Goal: Navigation & Orientation: Find specific page/section

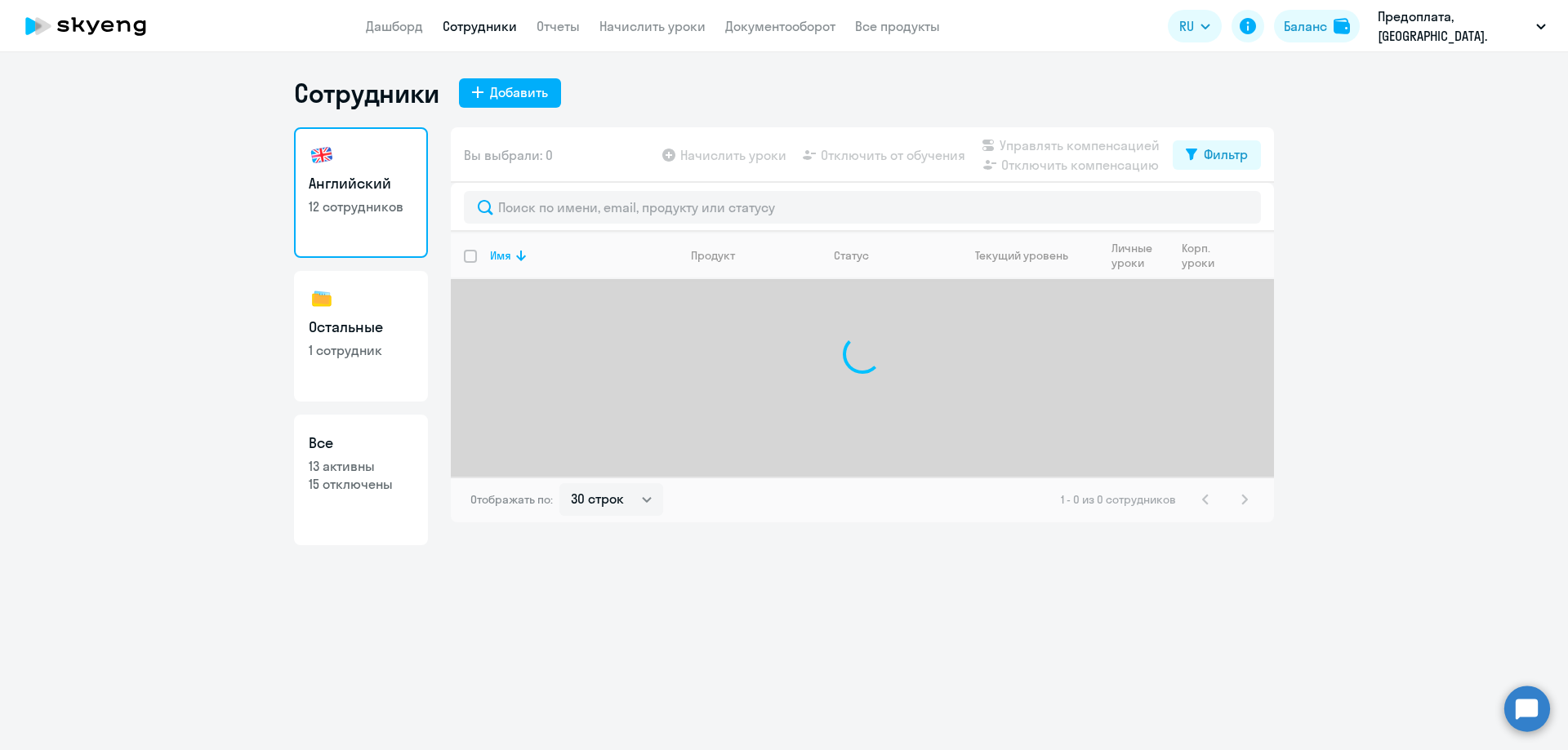
select select "30"
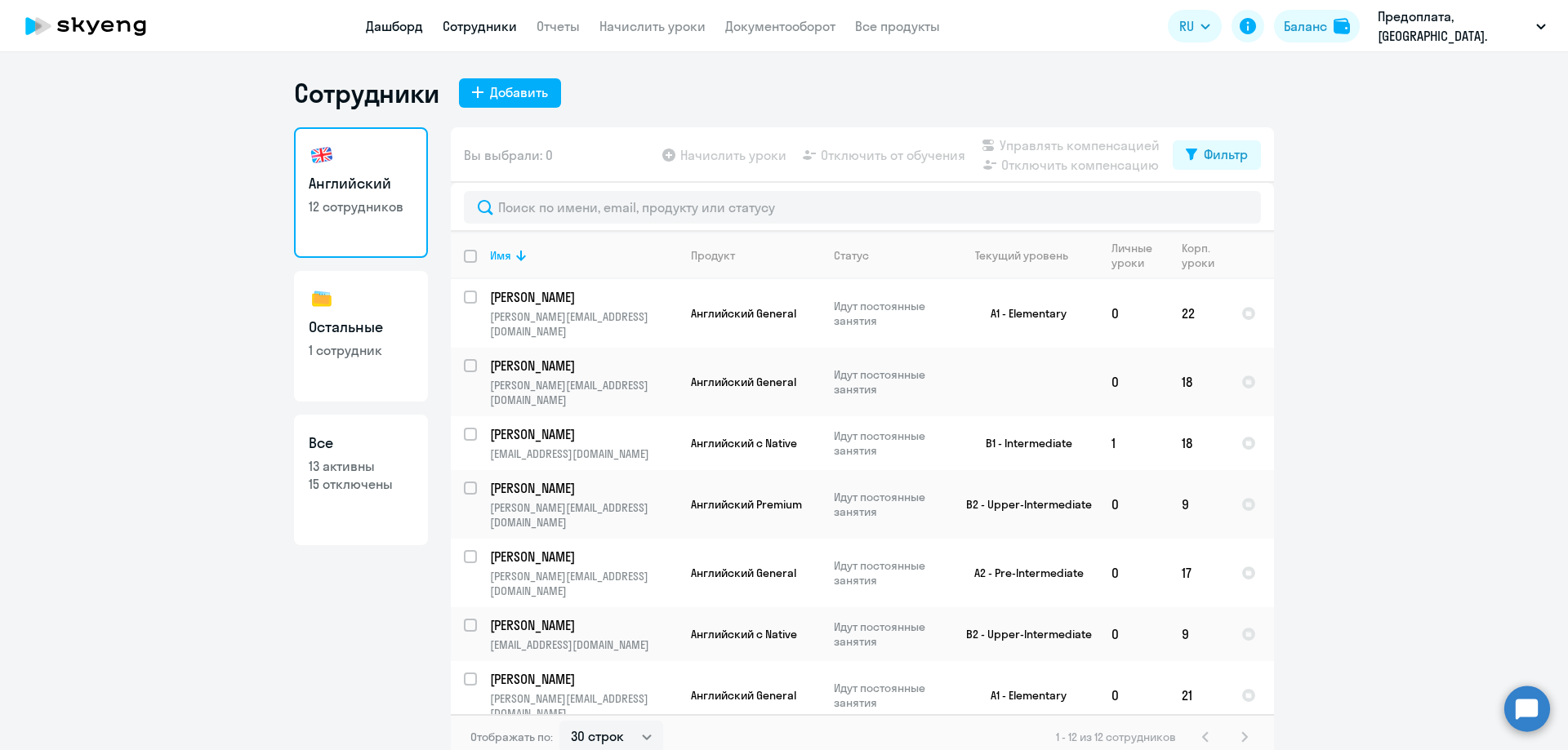
click at [381, 22] on link "Дашборд" at bounding box center [394, 26] width 57 height 16
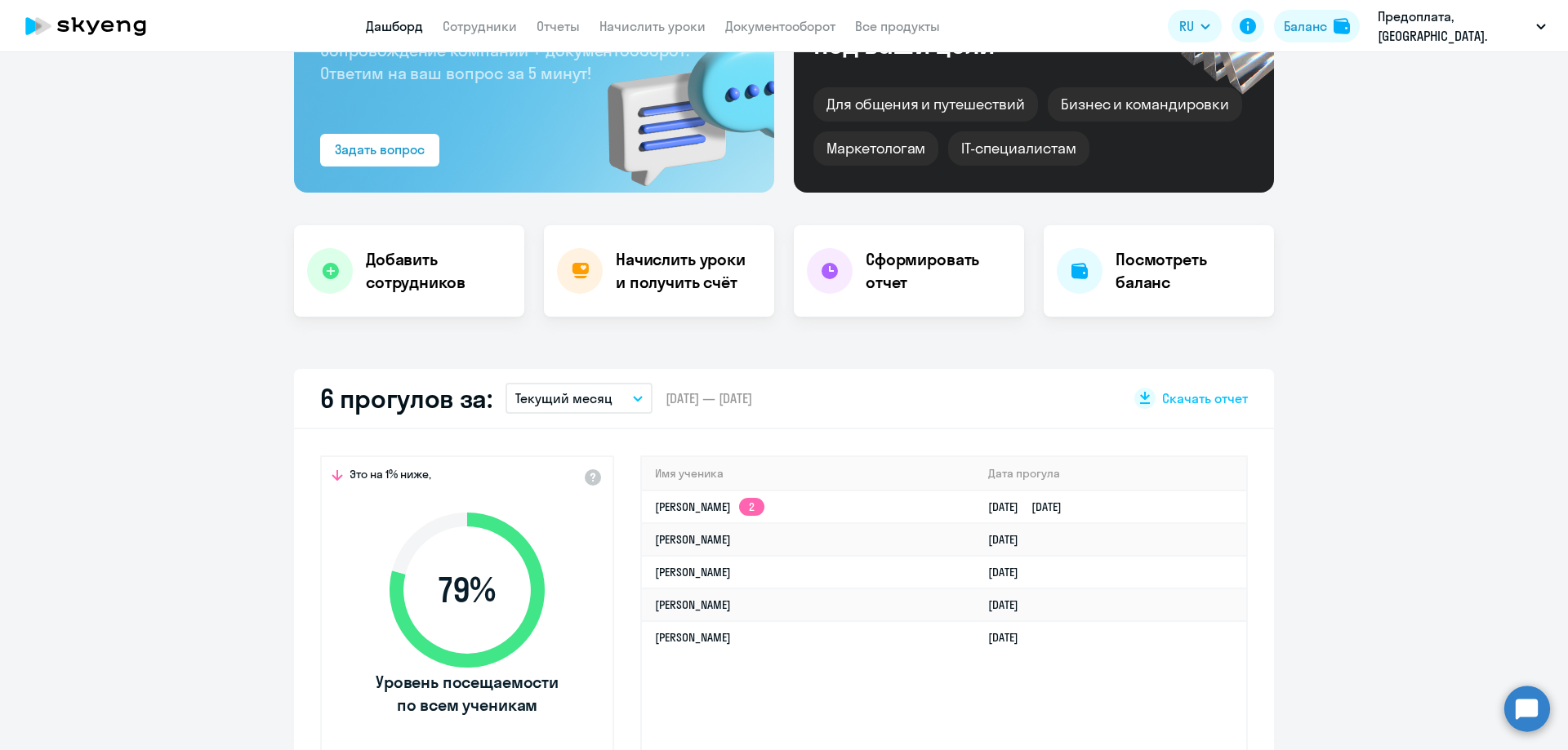
scroll to position [245, 0]
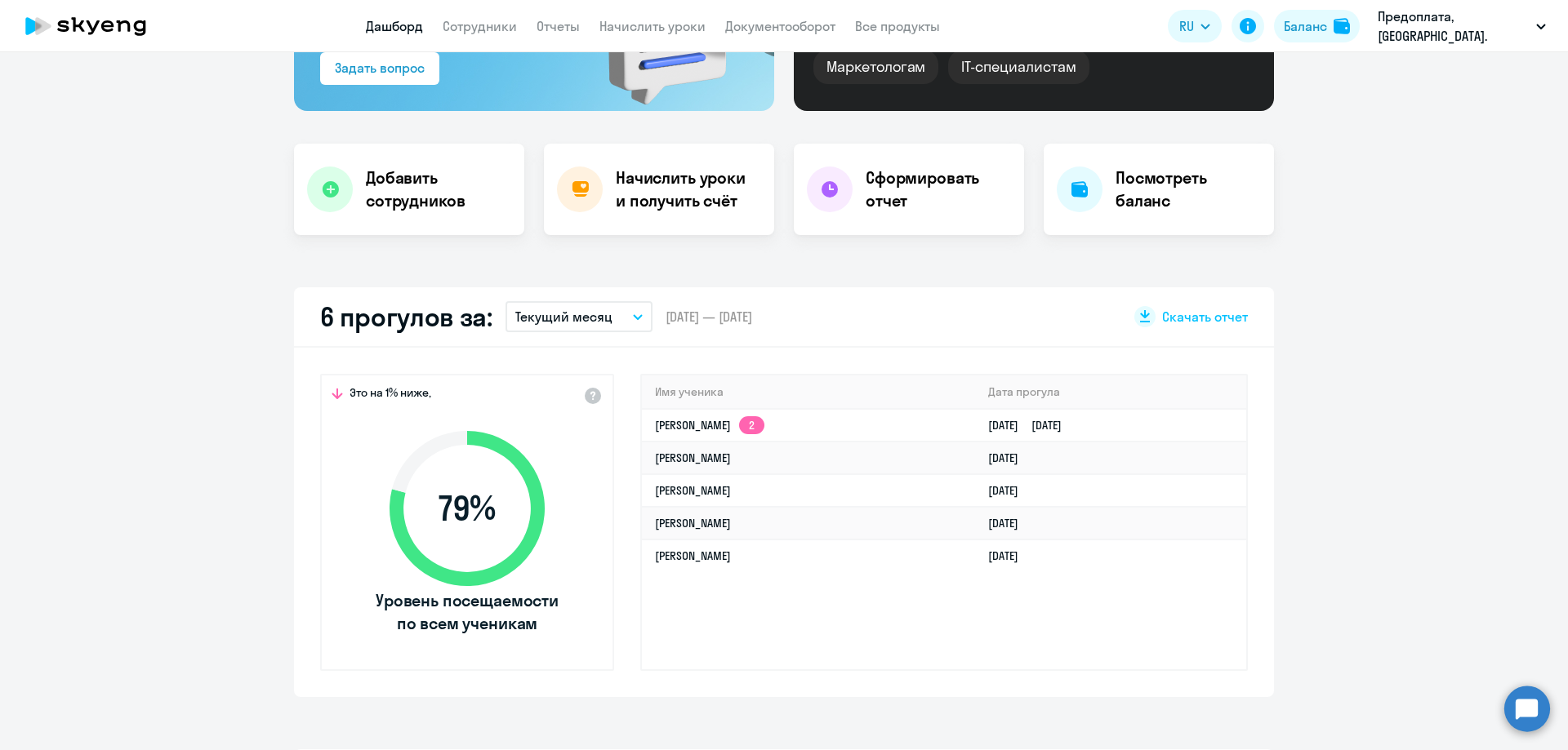
select select "30"
click at [732, 422] on link "[PERSON_NAME] 2" at bounding box center [709, 424] width 109 height 14
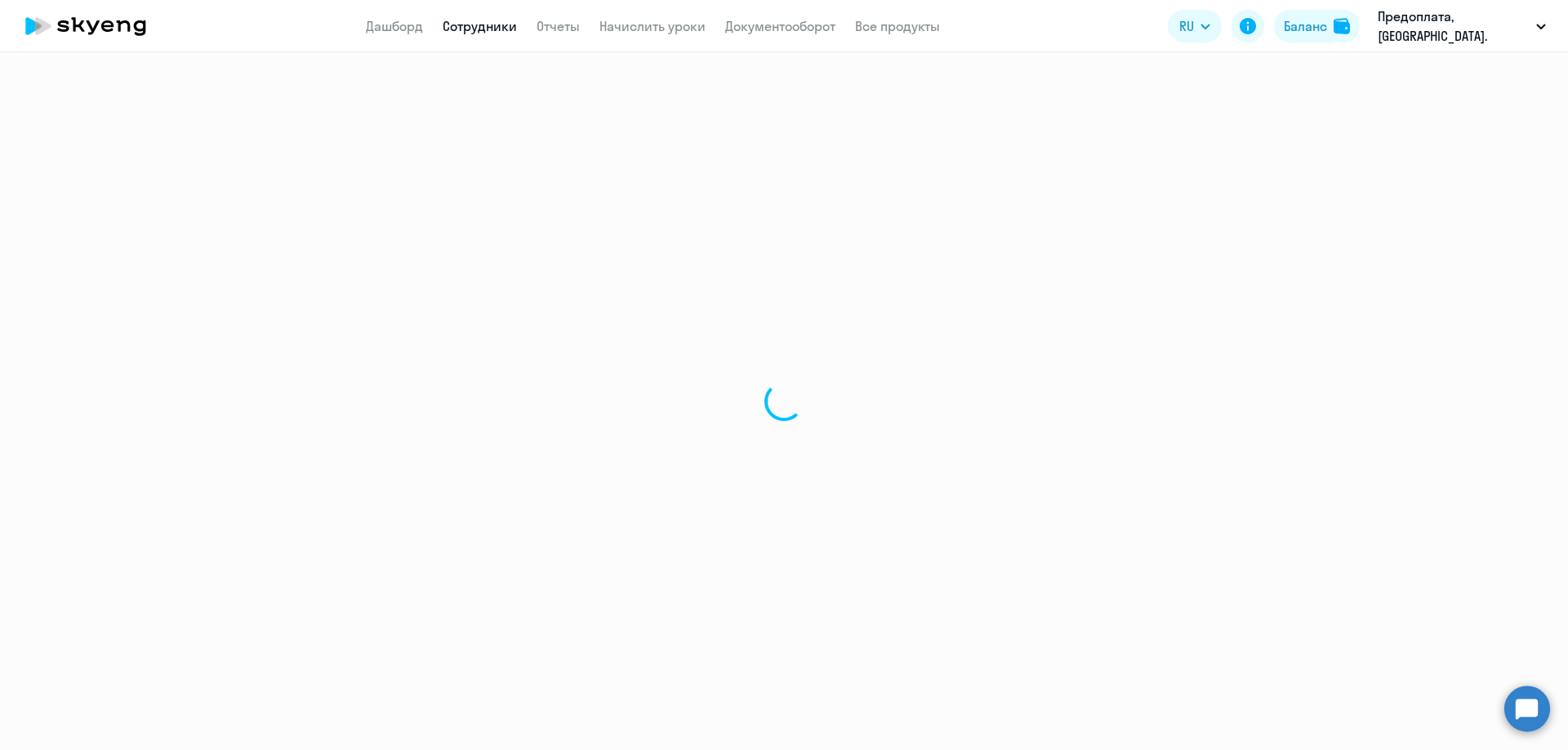
select select "english"
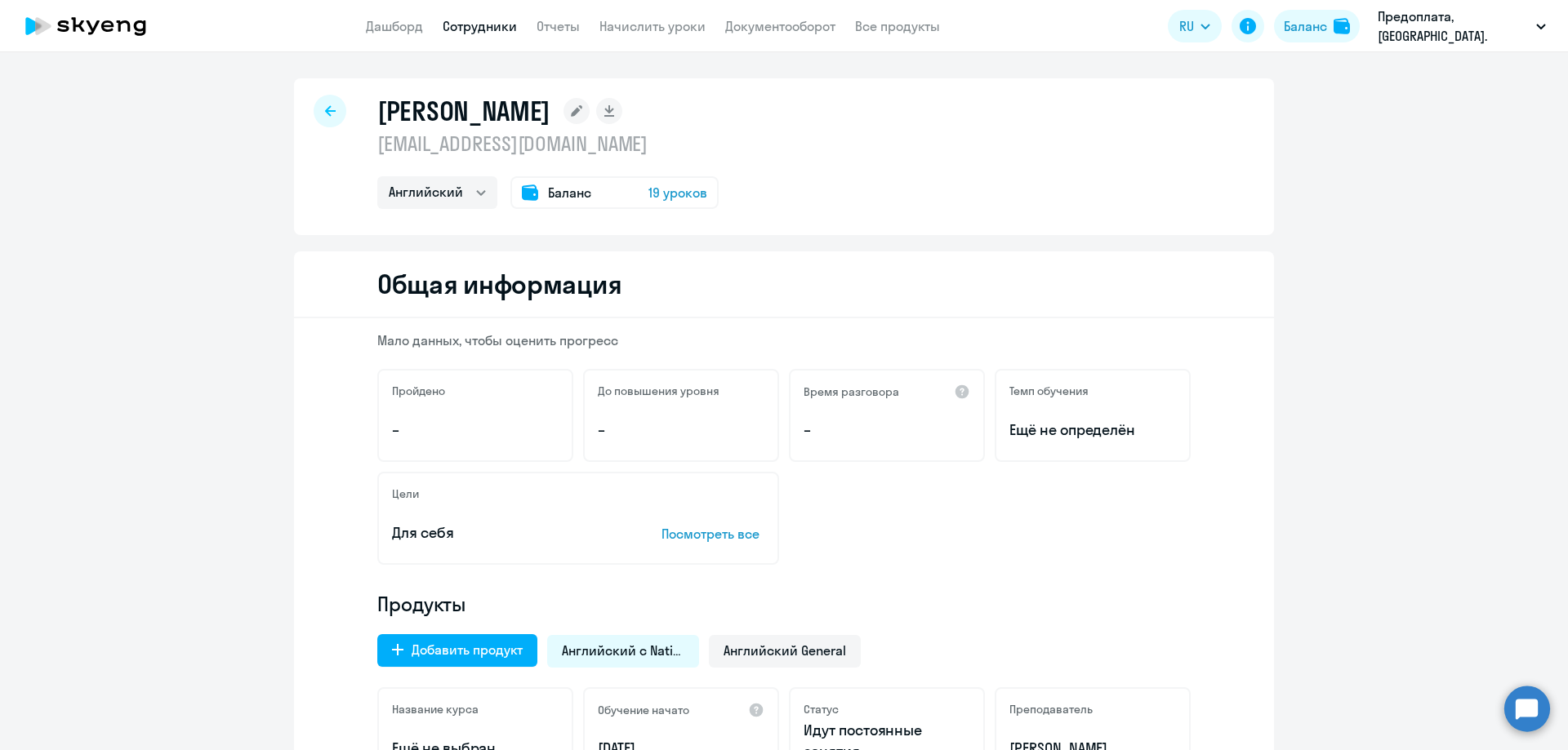
click at [111, 25] on icon at bounding box center [85, 26] width 143 height 41
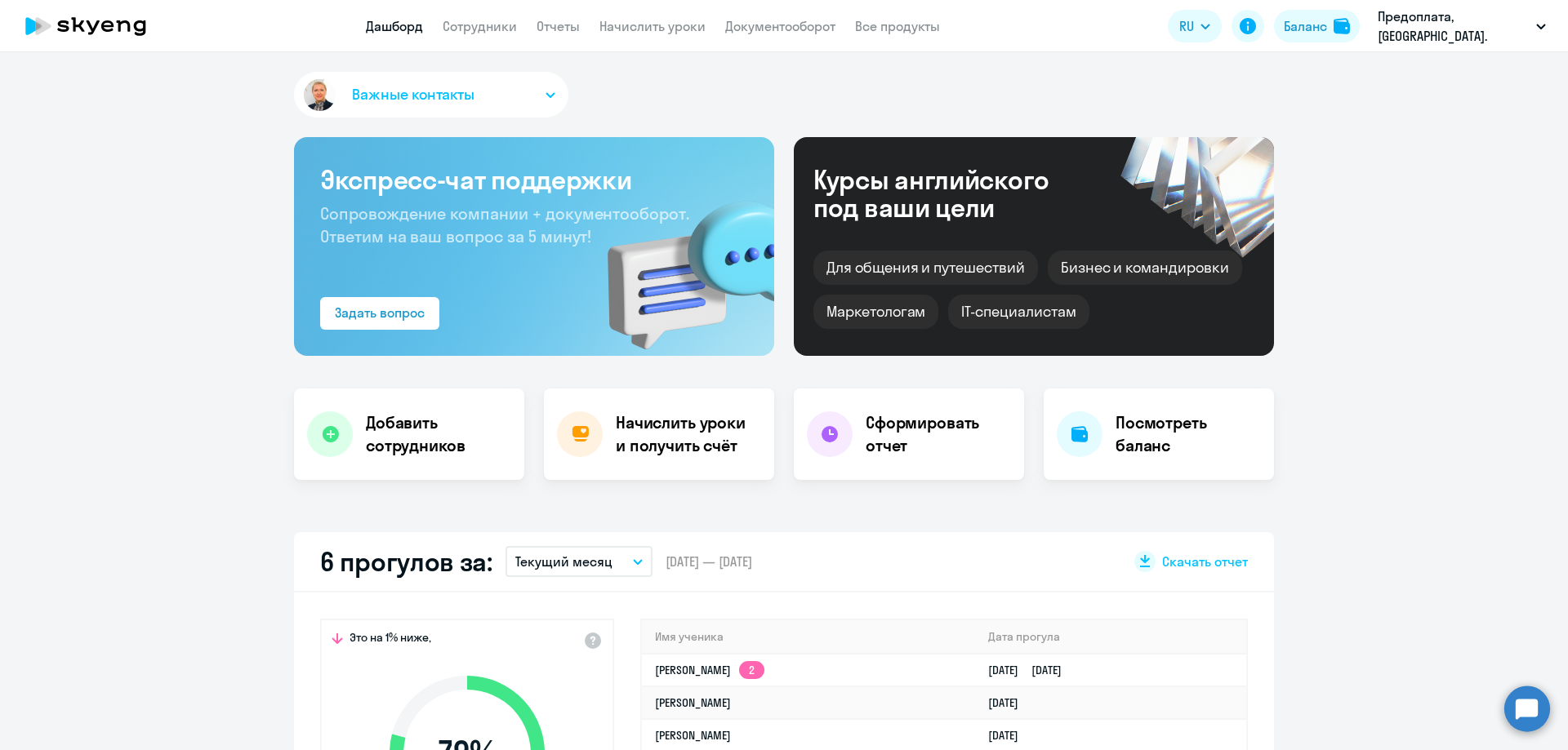
select select "30"
click at [1308, 23] on div "Баланс" at bounding box center [1306, 26] width 44 height 20
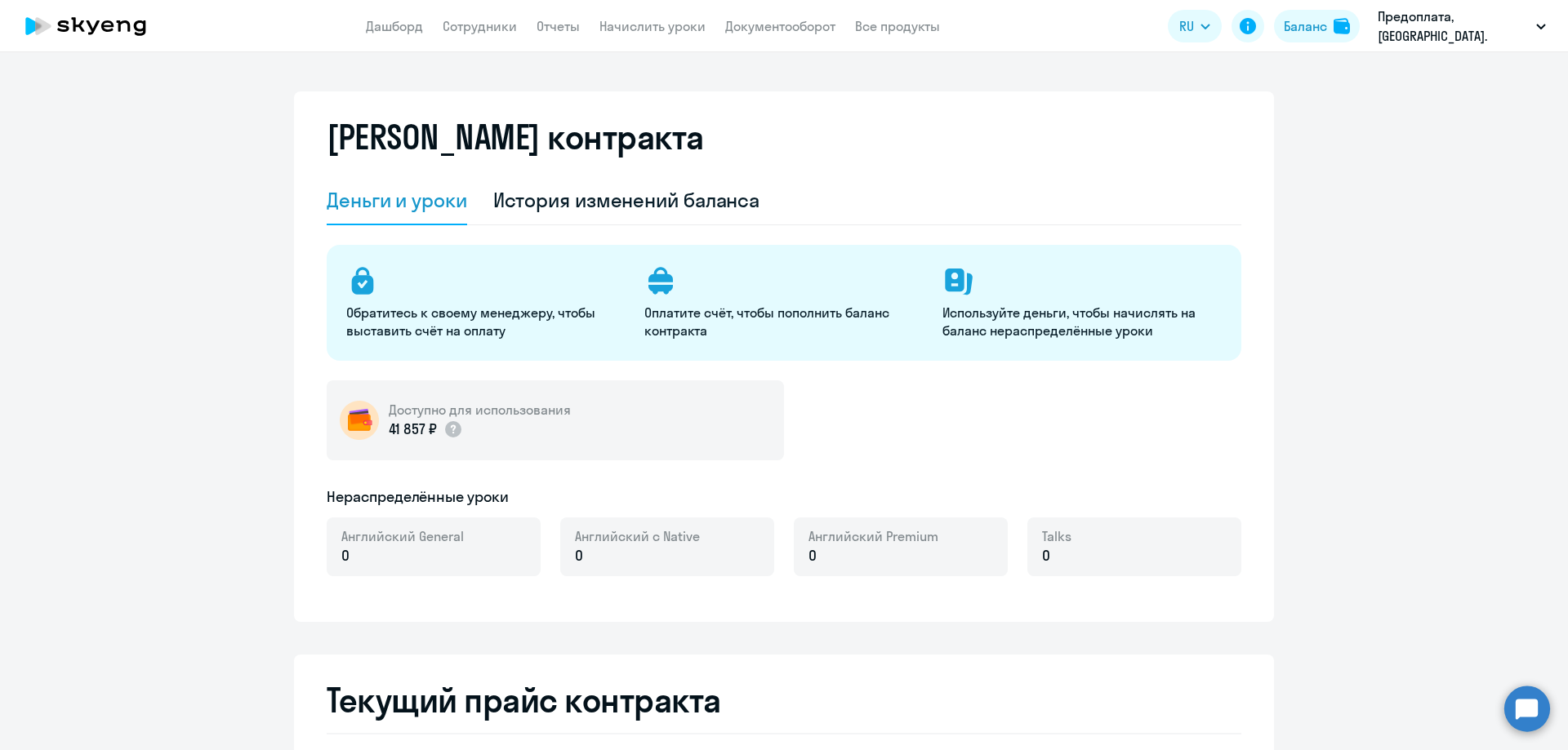
select select "english_adult_not_native_speaker"
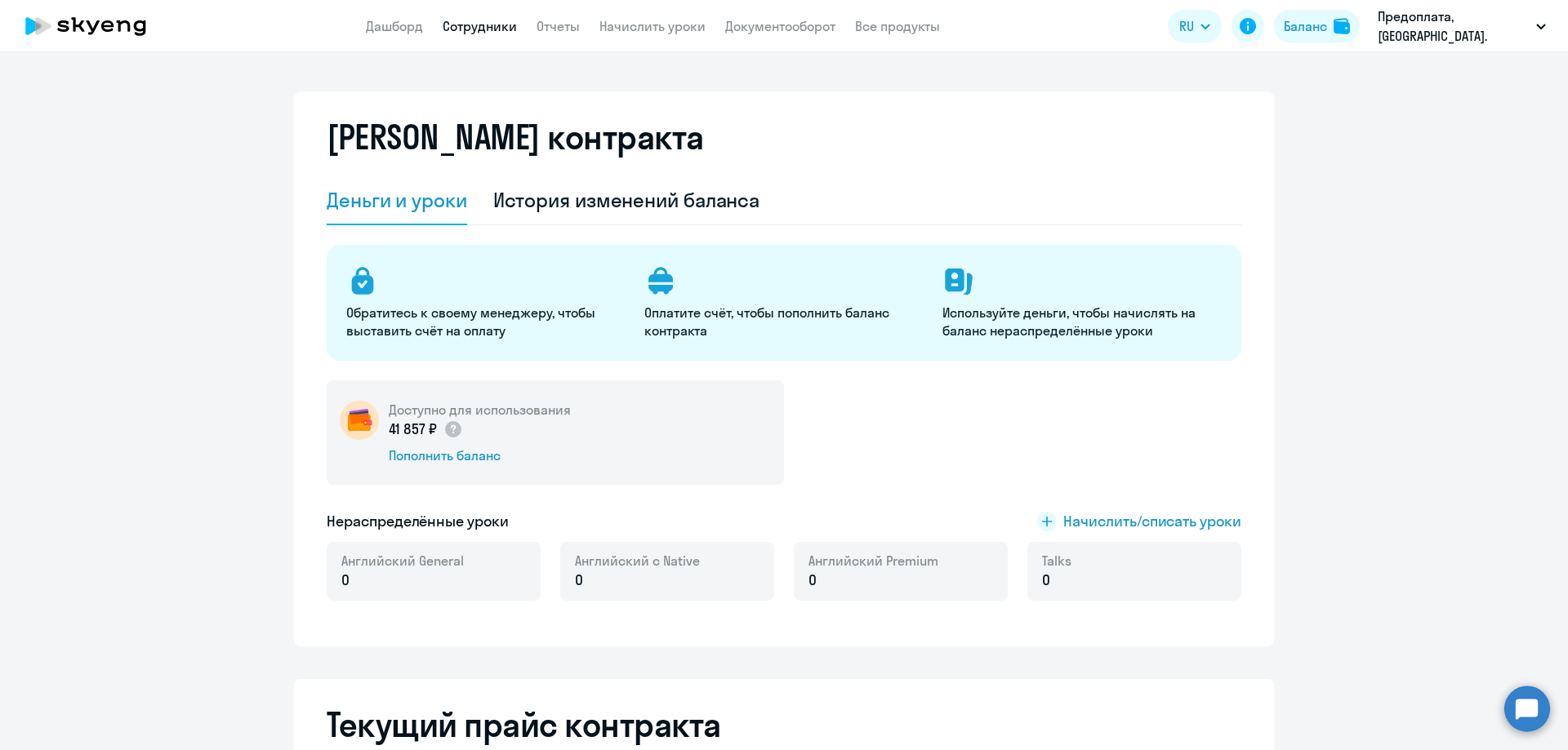
click at [458, 21] on link "Сотрудники" at bounding box center [480, 26] width 74 height 16
select select "30"
